Goal: Information Seeking & Learning: Learn about a topic

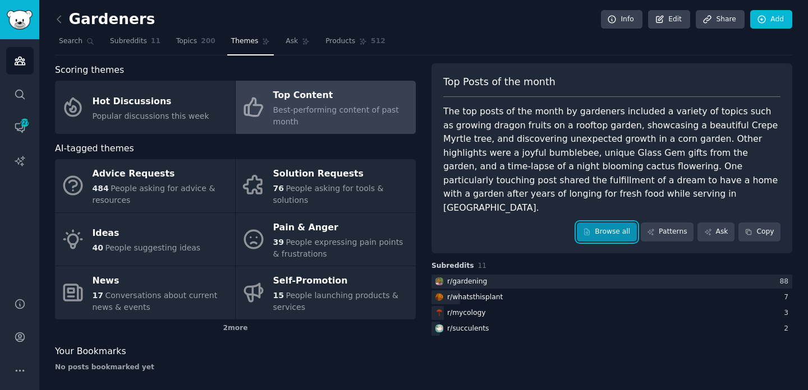
click at [618, 223] on link "Browse all" at bounding box center [607, 232] width 60 height 19
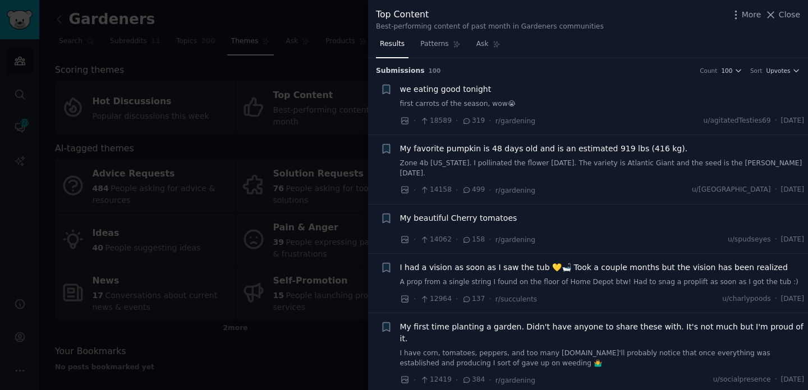
click at [559, 151] on span "My favorite pumpkin is 48 days old and is an estimated 919 lbs (416 kg)." at bounding box center [544, 149] width 288 height 12
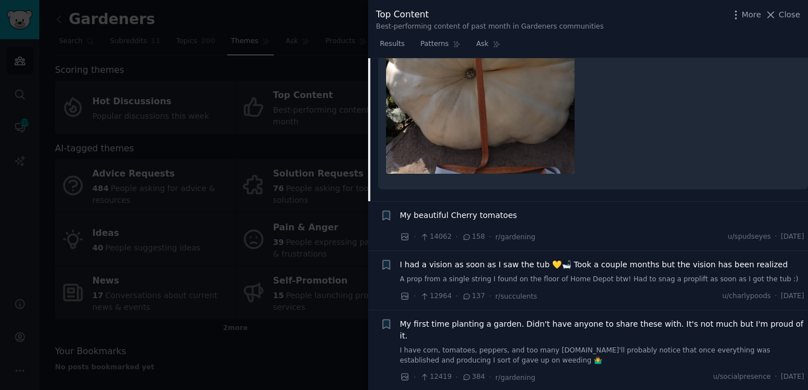
scroll to position [378, 0]
click at [512, 209] on div "My beautiful Cherry tomatoes" at bounding box center [602, 215] width 404 height 12
click at [487, 209] on span "My beautiful Cherry tomatoes" at bounding box center [458, 215] width 117 height 12
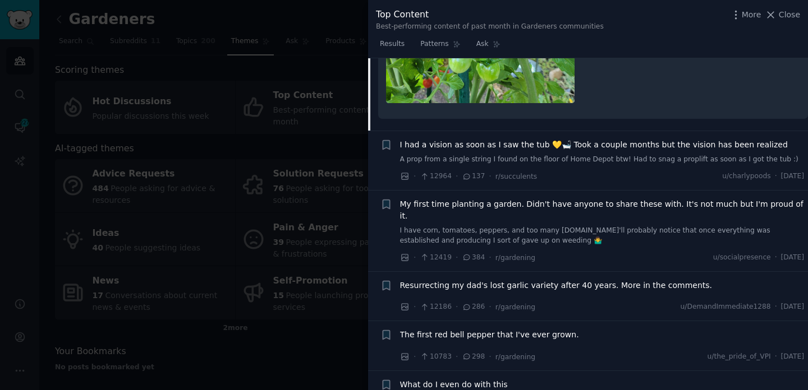
scroll to position [552, 0]
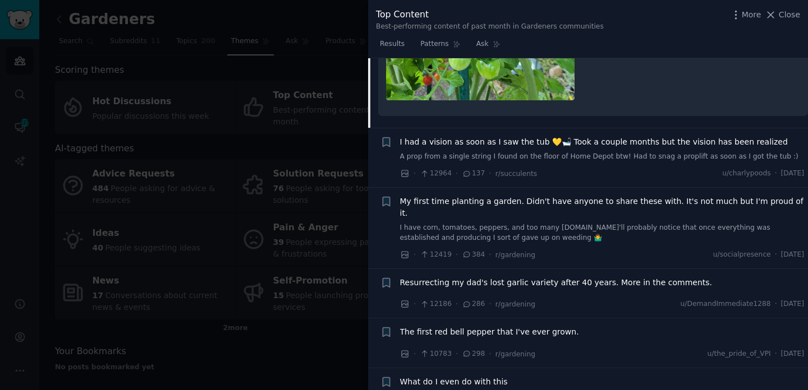
click at [487, 196] on span "My first time planting a garden. Didn't have anyone to share these with. It's n…" at bounding box center [602, 208] width 404 height 24
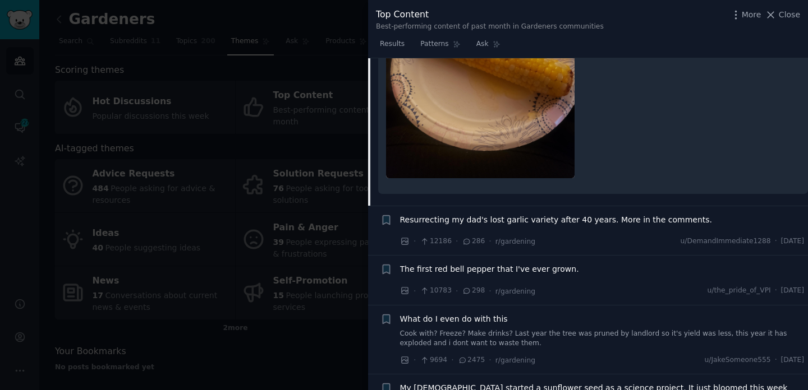
scroll to position [1601, 0]
click at [476, 263] on span "The first red bell pepper that I've ever grown." at bounding box center [489, 269] width 179 height 12
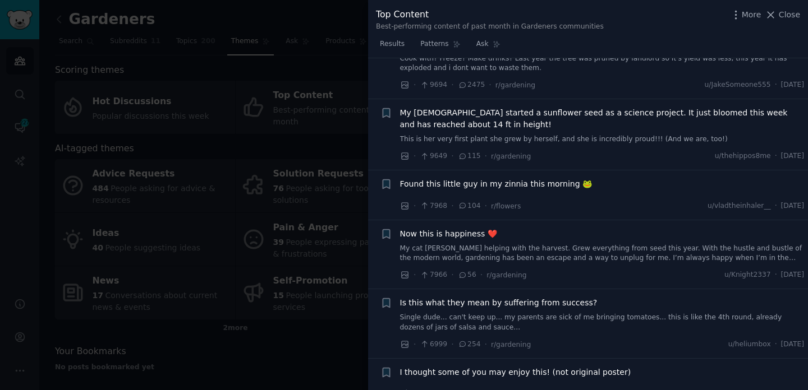
scroll to position [1062, 0]
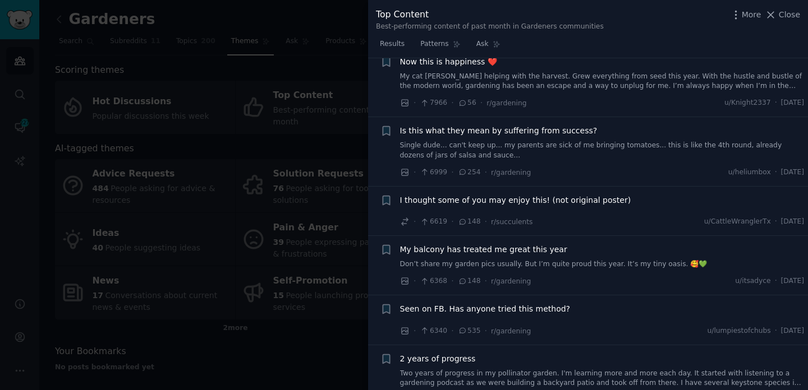
click at [275, 159] on div at bounding box center [404, 195] width 808 height 390
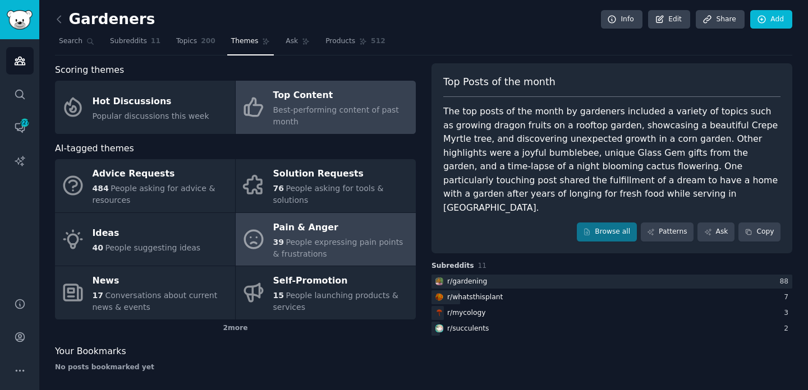
click at [302, 234] on div "Pain & Anger" at bounding box center [341, 228] width 137 height 18
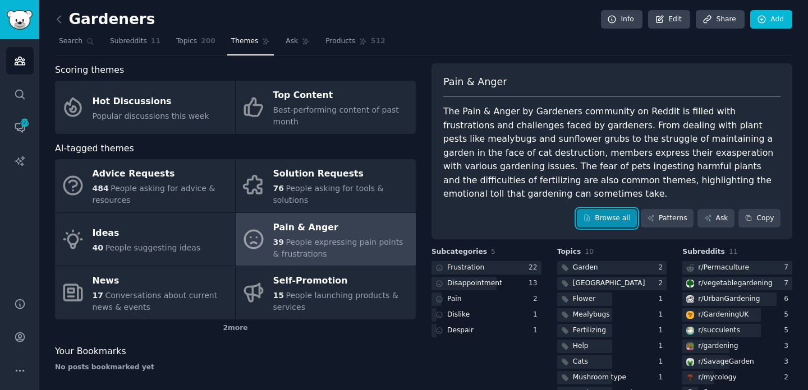
click at [614, 219] on link "Browse all" at bounding box center [607, 218] width 60 height 19
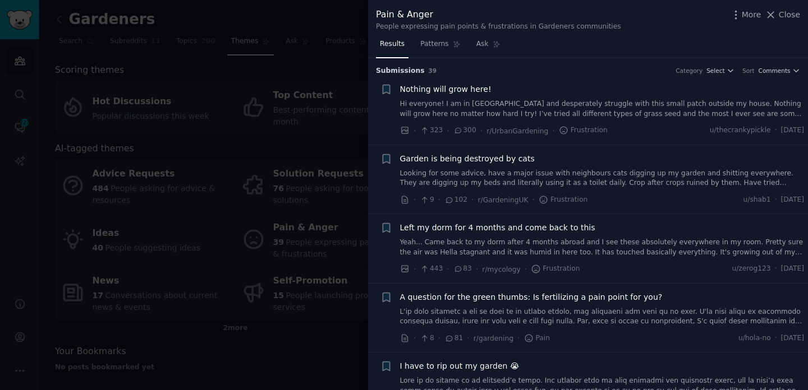
click at [484, 162] on span "Garden is being destroyed by cats" at bounding box center [467, 159] width 135 height 12
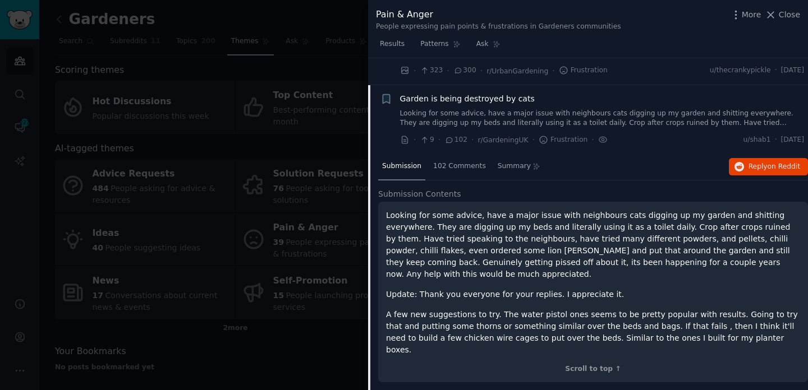
scroll to position [56, 0]
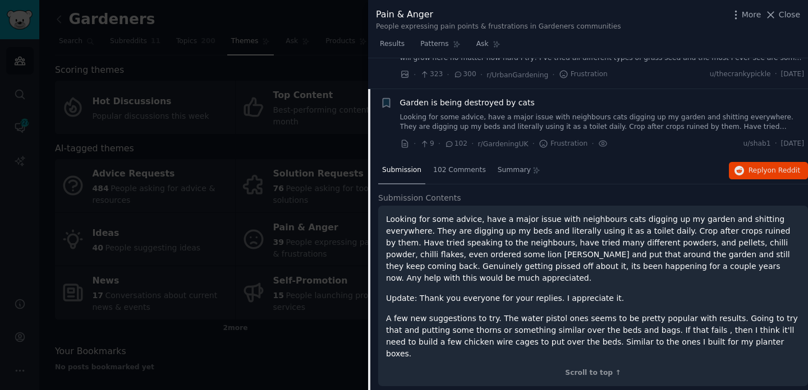
click at [496, 103] on span "Garden is being destroyed by cats" at bounding box center [467, 103] width 135 height 12
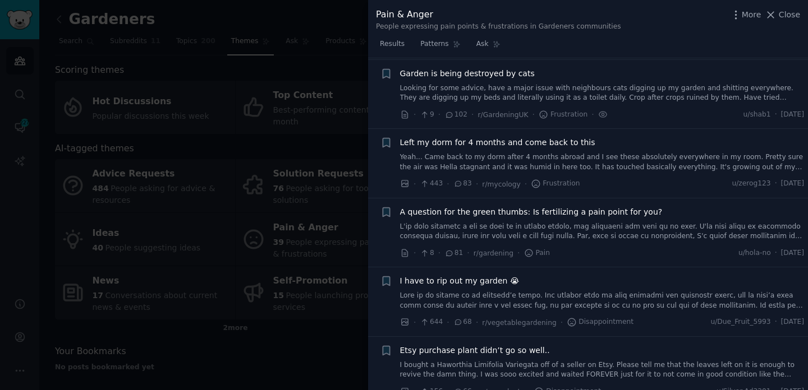
scroll to position [87, 0]
click at [496, 103] on div "Garden is being destroyed by cats Looking for some advice, have a major issue w…" at bounding box center [602, 92] width 404 height 53
click at [473, 68] on span "Garden is being destroyed by cats" at bounding box center [467, 72] width 135 height 12
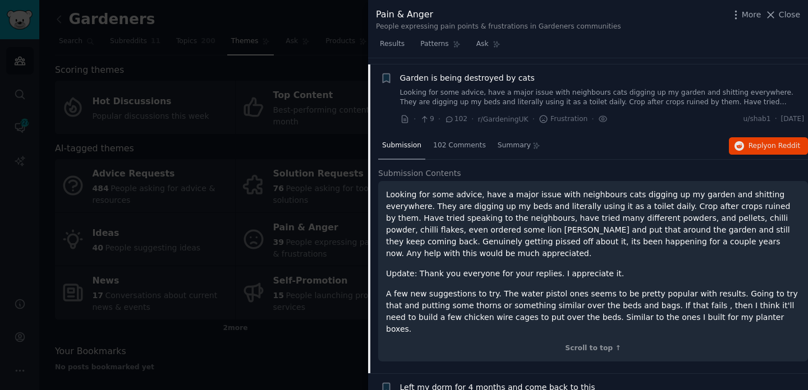
scroll to position [80, 0]
click at [758, 148] on span "Reply on Reddit" at bounding box center [774, 147] width 52 height 10
click at [779, 20] on button "Close" at bounding box center [782, 15] width 35 height 12
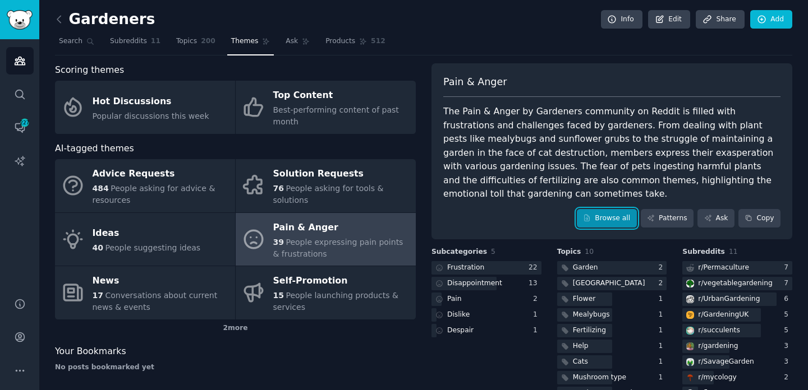
click at [617, 219] on link "Browse all" at bounding box center [607, 218] width 60 height 19
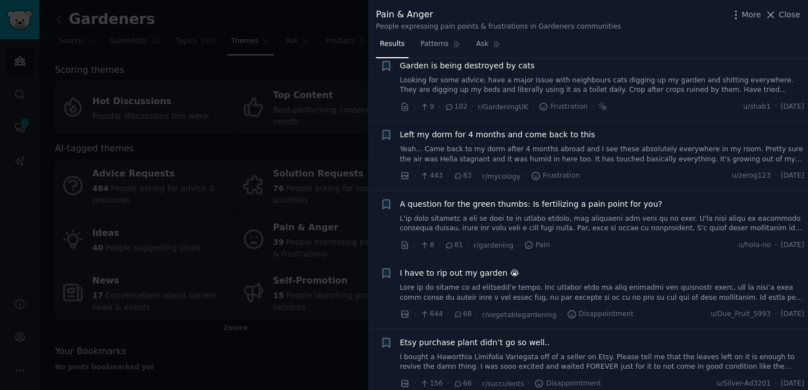
scroll to position [94, 0]
click at [527, 135] on span "Left my dorm for 4 months and come back to this" at bounding box center [497, 134] width 195 height 12
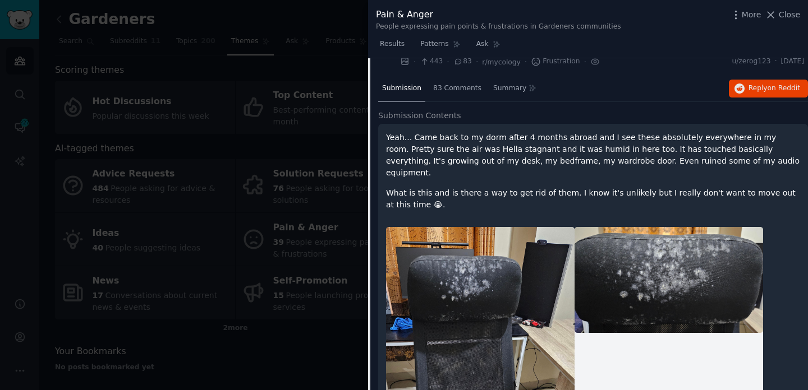
scroll to position [206, 0]
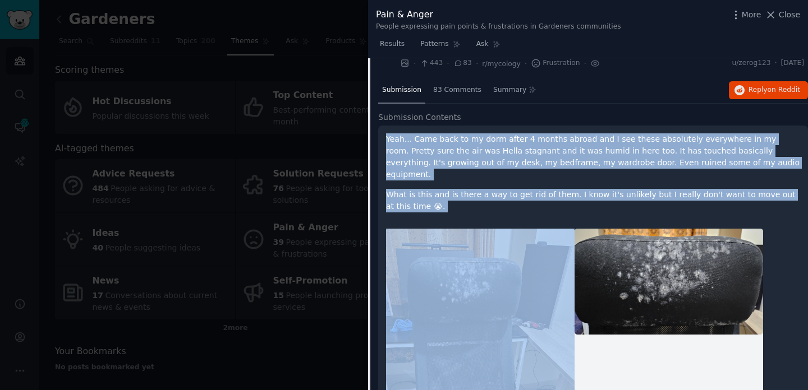
drag, startPoint x: 387, startPoint y: 139, endPoint x: 418, endPoint y: 202, distance: 70.7
copy div "Yeah... Came back to my dorm after 4 months abroad and I see these absolutely e…"
click at [761, 89] on span "Reply on Reddit" at bounding box center [774, 90] width 52 height 10
click at [787, 16] on span "Close" at bounding box center [789, 15] width 21 height 12
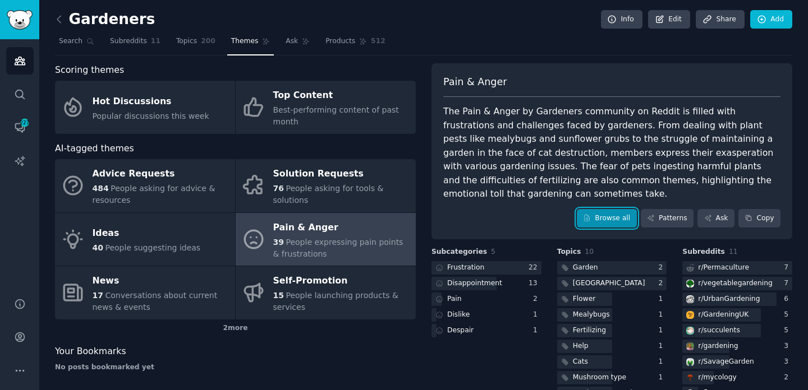
click at [611, 215] on link "Browse all" at bounding box center [607, 218] width 60 height 19
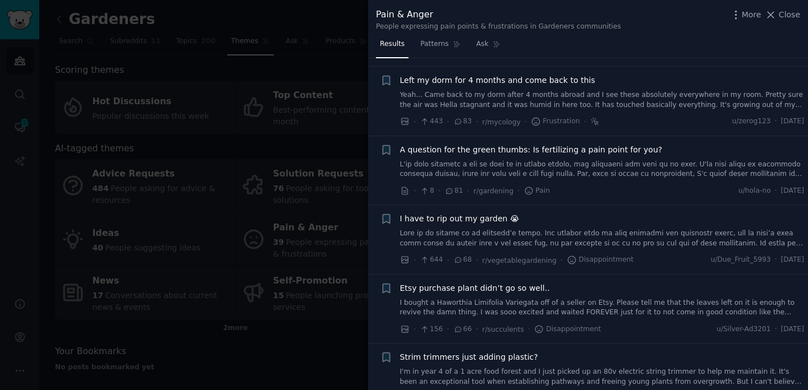
scroll to position [149, 0]
click at [19, 120] on div at bounding box center [404, 195] width 808 height 390
